Goal: Task Accomplishment & Management: Manage account settings

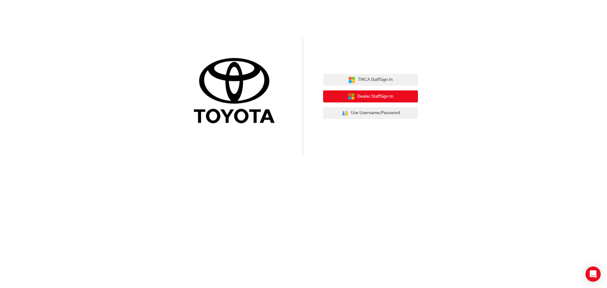
click at [369, 96] on span "Dealer Staff Sign In" at bounding box center [375, 96] width 36 height 7
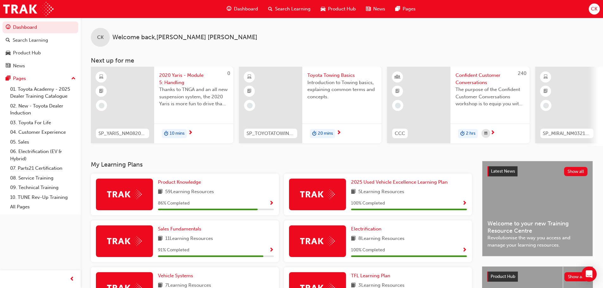
click at [596, 6] on span "CK" at bounding box center [594, 8] width 6 height 7
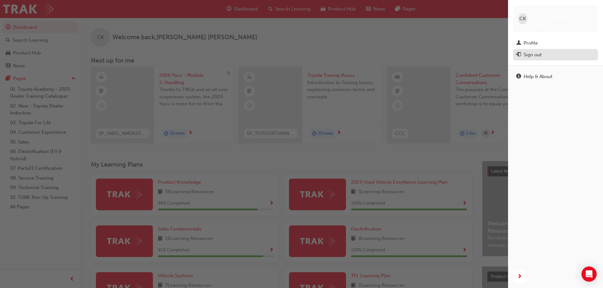
click at [530, 51] on div "Sign out" at bounding box center [532, 54] width 18 height 7
